Goal: Transaction & Acquisition: Purchase product/service

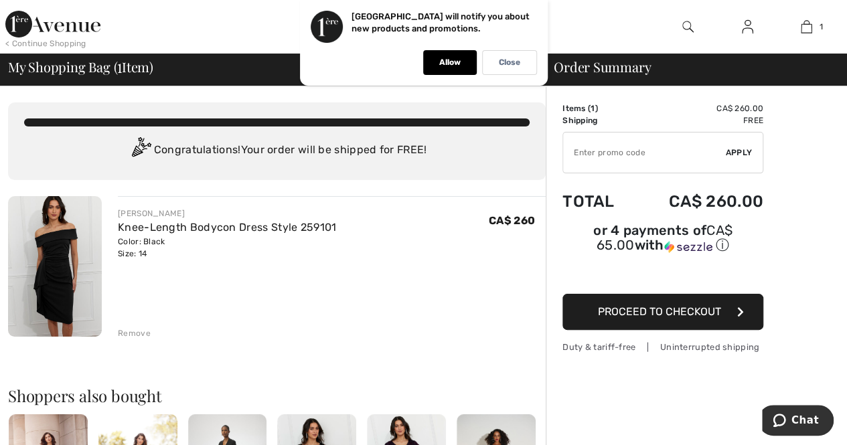
click at [602, 152] on input "TEXT" at bounding box center [644, 153] width 163 height 40
type input "GC010018663"
click at [729, 151] on span "Apply" at bounding box center [739, 153] width 27 height 12
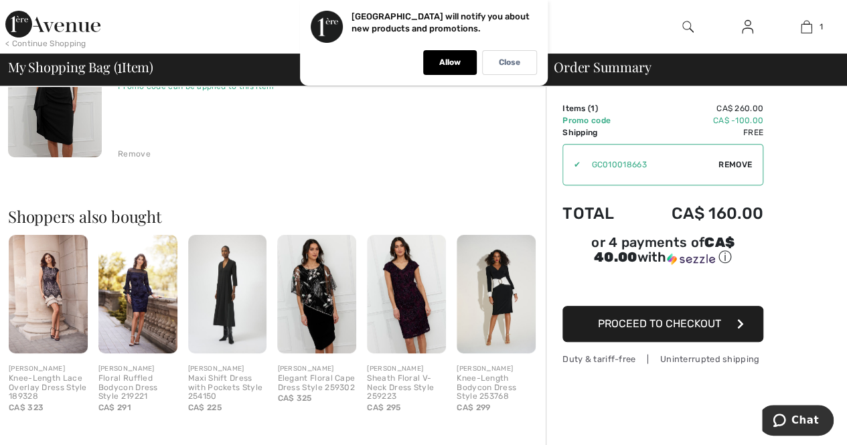
scroll to position [134, 0]
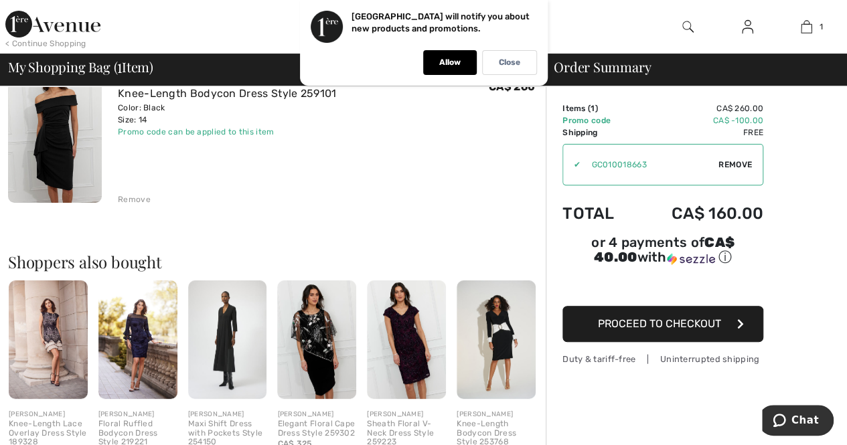
click at [687, 317] on span "Proceed to Checkout" at bounding box center [659, 323] width 123 height 13
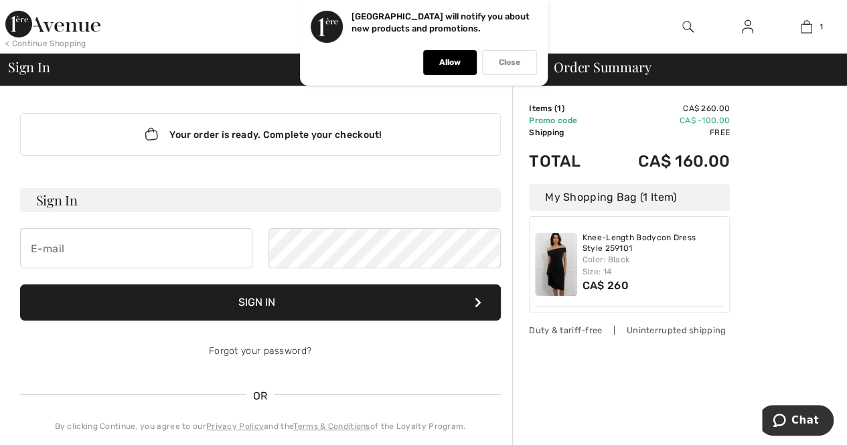
click at [514, 61] on p "Close" at bounding box center [509, 63] width 21 height 10
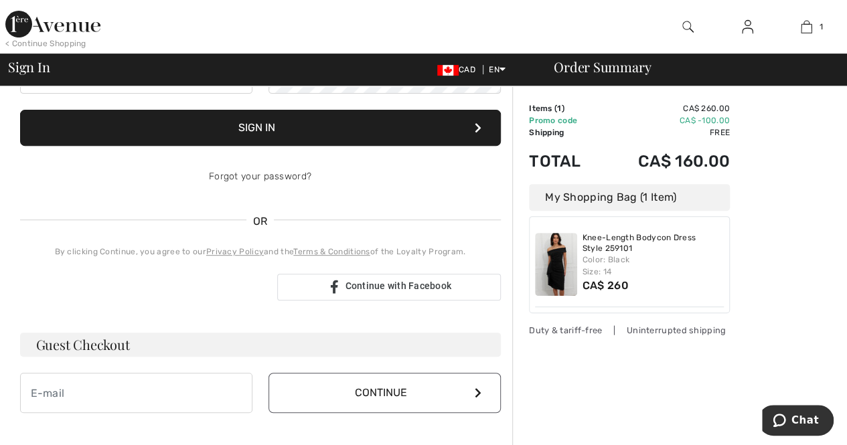
scroll to position [201, 0]
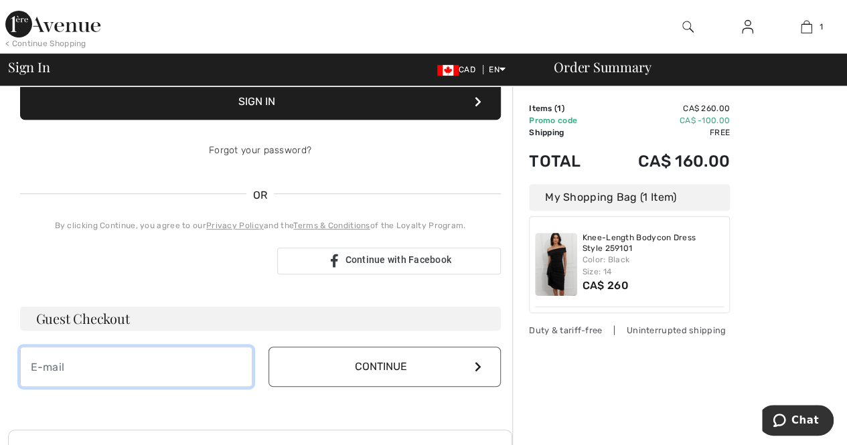
click at [112, 368] on input "email" at bounding box center [136, 367] width 232 height 40
type input "mcraw72@gmail.com"
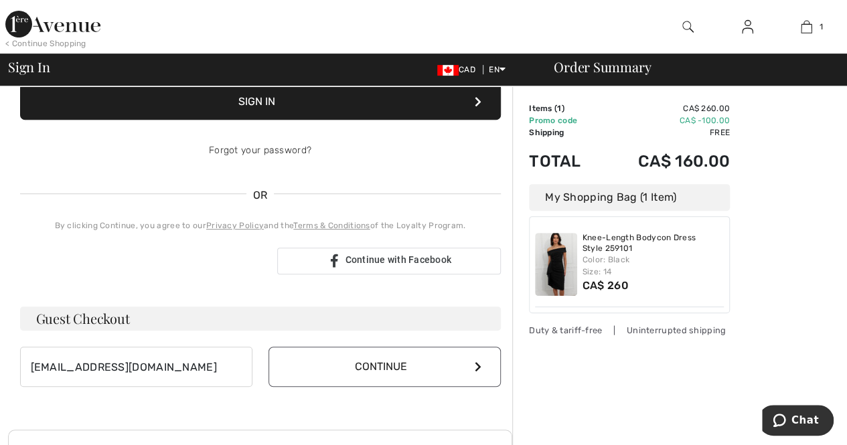
click at [452, 360] on button "Continue" at bounding box center [385, 367] width 232 height 40
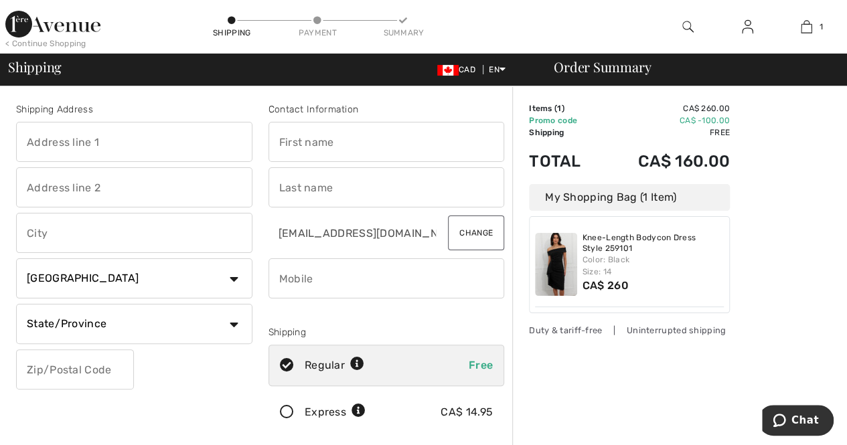
click at [97, 136] on input "text" at bounding box center [134, 142] width 236 height 40
type input "62 AUTUMN CIR"
type input "LIMEHOUSE"
select select "ON"
type input "L0P 1H0"
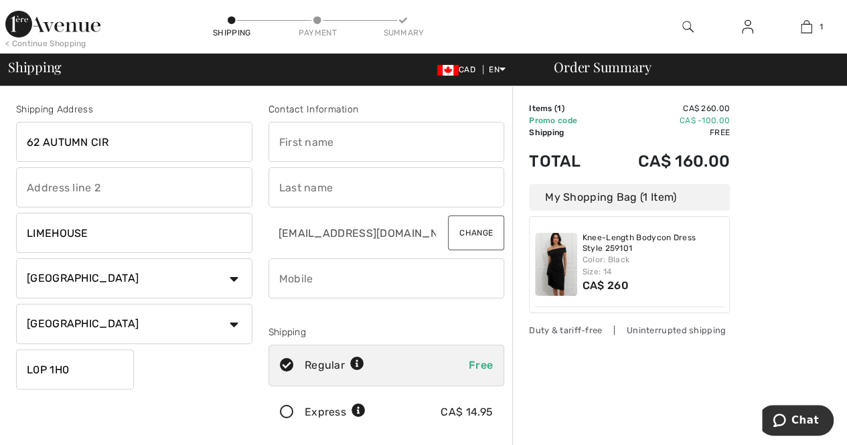
type input "MARISSA"
type input "CRAWFORD"
type input "6473908303"
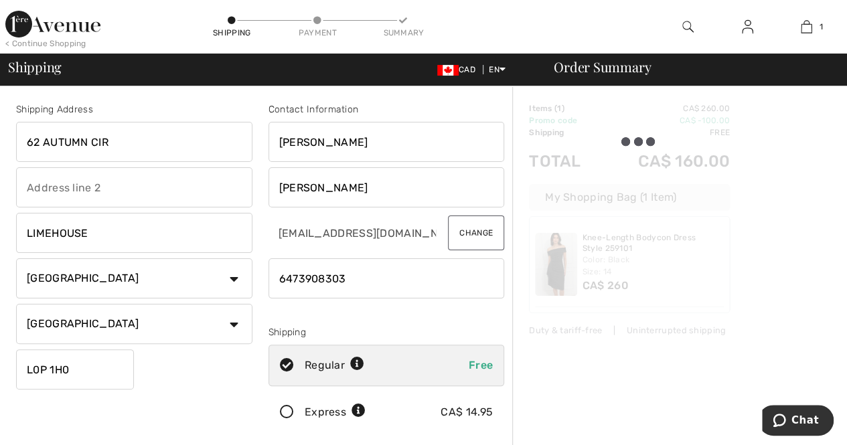
type input "L0P1H0"
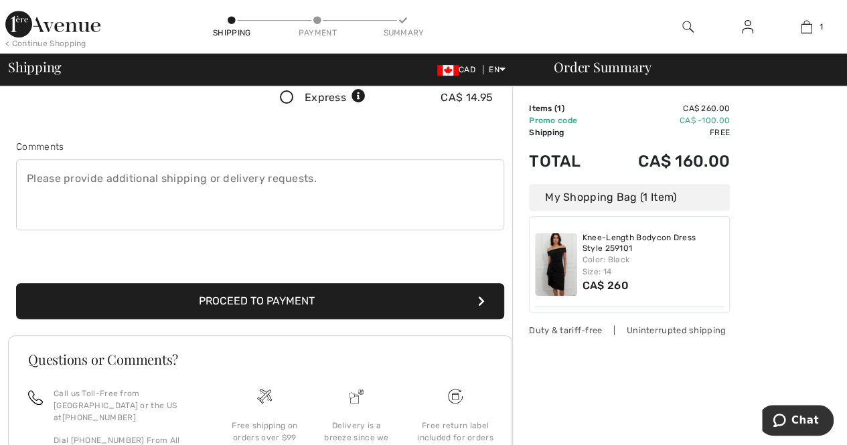
scroll to position [335, 0]
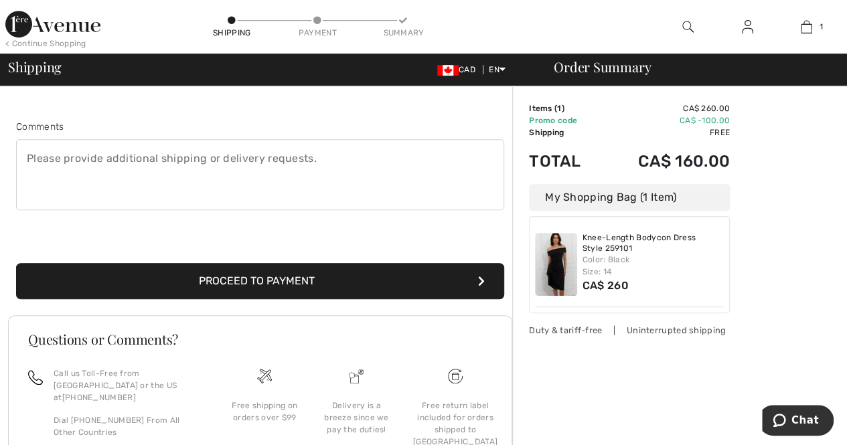
click at [263, 277] on button "Proceed to Payment" at bounding box center [260, 281] width 488 height 36
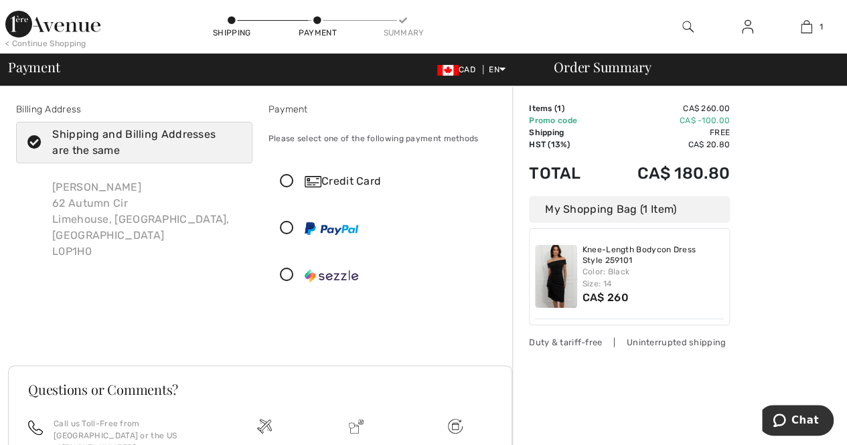
click at [289, 182] on icon at bounding box center [287, 182] width 36 height 14
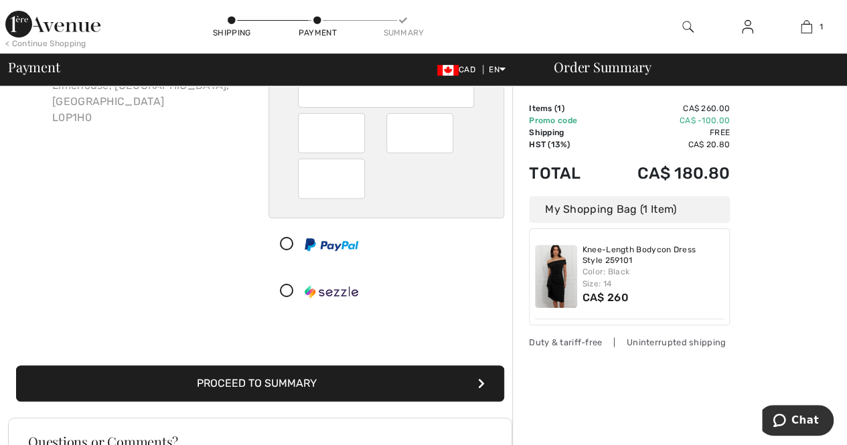
scroll to position [201, 0]
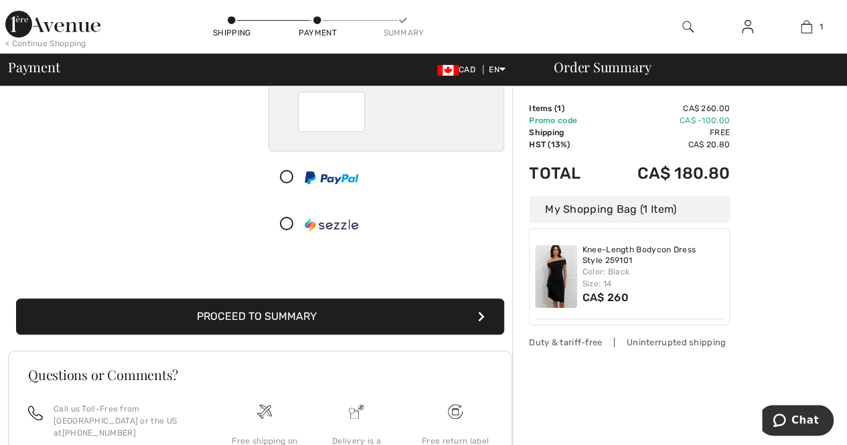
click at [358, 320] on button "Proceed to Summary" at bounding box center [260, 317] width 488 height 36
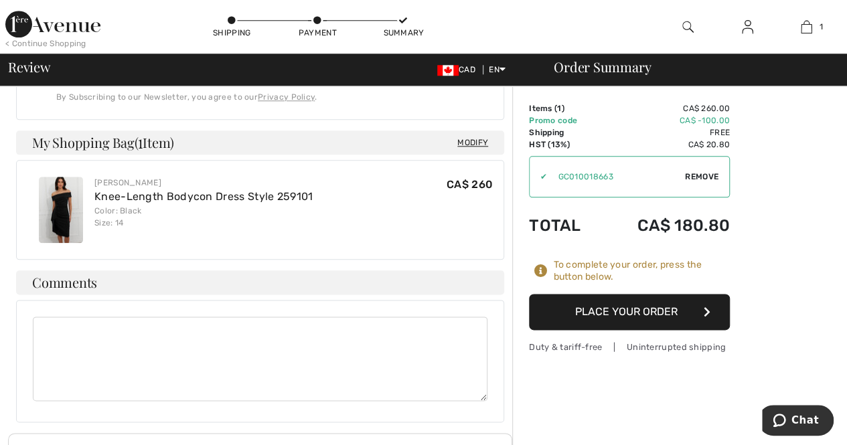
scroll to position [670, 0]
click at [618, 309] on button "Place Your Order" at bounding box center [629, 312] width 201 height 36
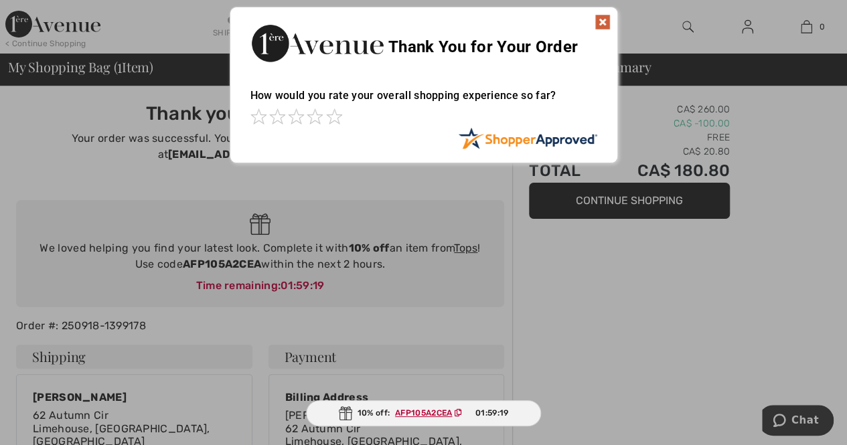
click at [599, 20] on img at bounding box center [603, 22] width 16 height 16
